Goal: Task Accomplishment & Management: Manage account settings

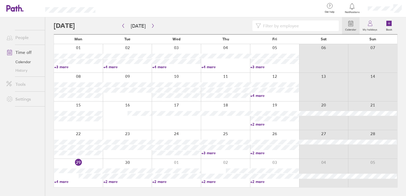
click at [25, 70] on link "History" at bounding box center [23, 70] width 43 height 9
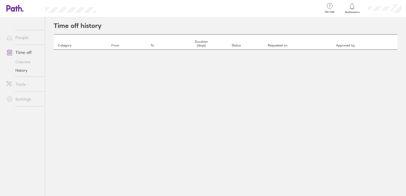
click at [22, 63] on link "Calendar" at bounding box center [23, 62] width 43 height 9
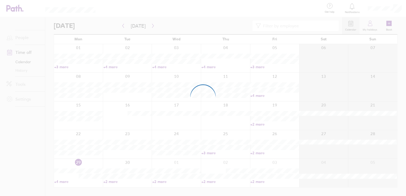
click at [186, 147] on div at bounding box center [203, 98] width 406 height 196
click at [120, 119] on div at bounding box center [203, 98] width 406 height 196
click at [219, 173] on div at bounding box center [203, 98] width 406 height 196
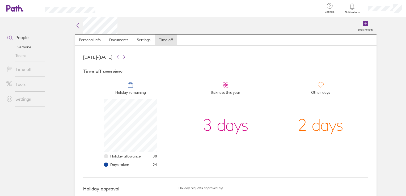
scroll to position [53, 53]
click at [23, 69] on link "Time off" at bounding box center [23, 69] width 43 height 11
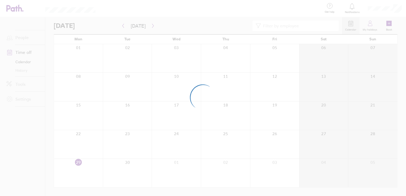
click at [221, 108] on div at bounding box center [203, 98] width 406 height 196
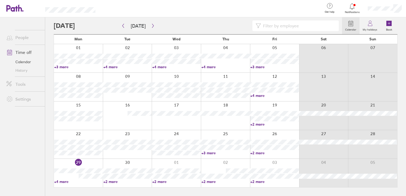
drag, startPoint x: 211, startPoint y: 165, endPoint x: 333, endPoint y: 20, distance: 189.6
click at [211, 165] on div at bounding box center [225, 173] width 49 height 28
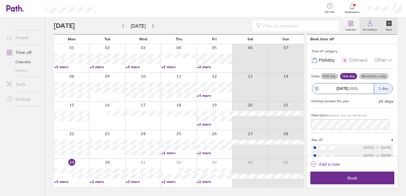
click at [370, 28] on label "My holidays" at bounding box center [370, 29] width 21 height 5
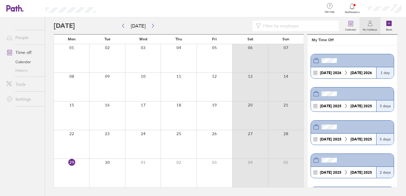
click at [344, 73] on icon at bounding box center [346, 72] width 5 height 5
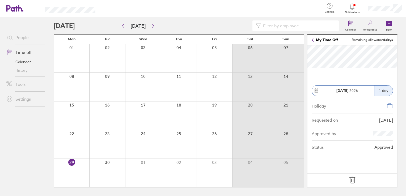
click at [285, 93] on div at bounding box center [286, 87] width 36 height 28
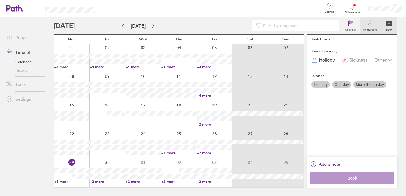
click at [369, 25] on icon at bounding box center [370, 23] width 6 height 6
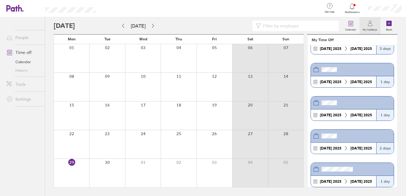
scroll to position [159, 0]
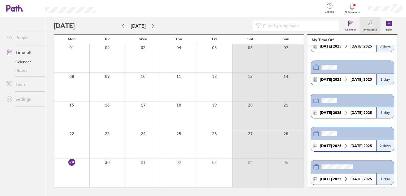
click at [373, 22] on icon at bounding box center [370, 23] width 6 height 6
click at [371, 24] on icon at bounding box center [370, 23] width 6 height 6
click at [368, 26] on icon at bounding box center [370, 24] width 4 height 3
click at [25, 52] on link "Time off" at bounding box center [23, 52] width 43 height 11
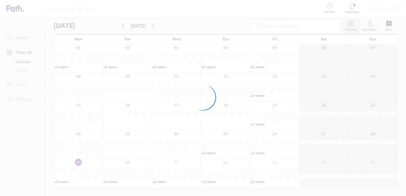
click at [369, 23] on div at bounding box center [203, 98] width 406 height 196
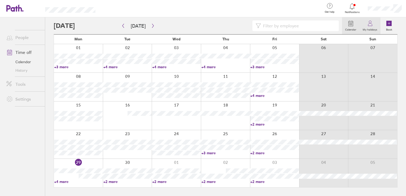
click at [370, 27] on label "My holidays" at bounding box center [370, 29] width 21 height 5
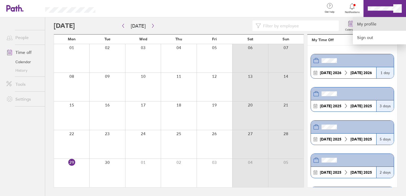
click at [366, 23] on link "My profile" at bounding box center [379, 24] width 53 height 14
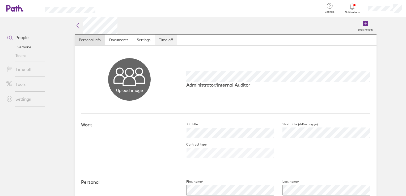
click at [165, 41] on link "Time off" at bounding box center [166, 40] width 22 height 11
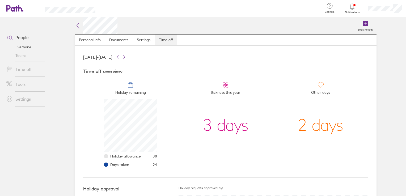
scroll to position [53, 53]
